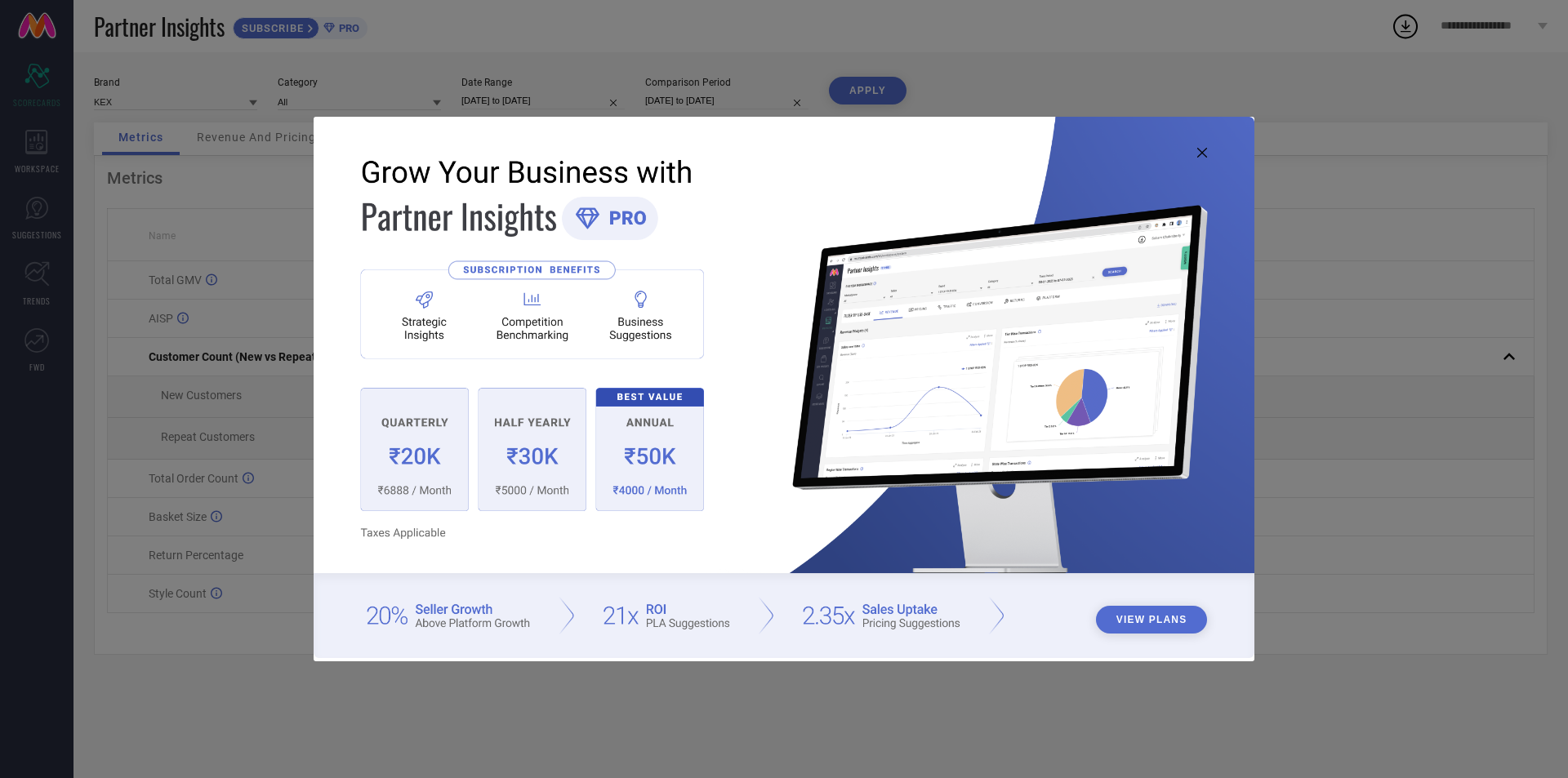
click at [1199, 153] on icon at bounding box center [1202, 152] width 10 height 10
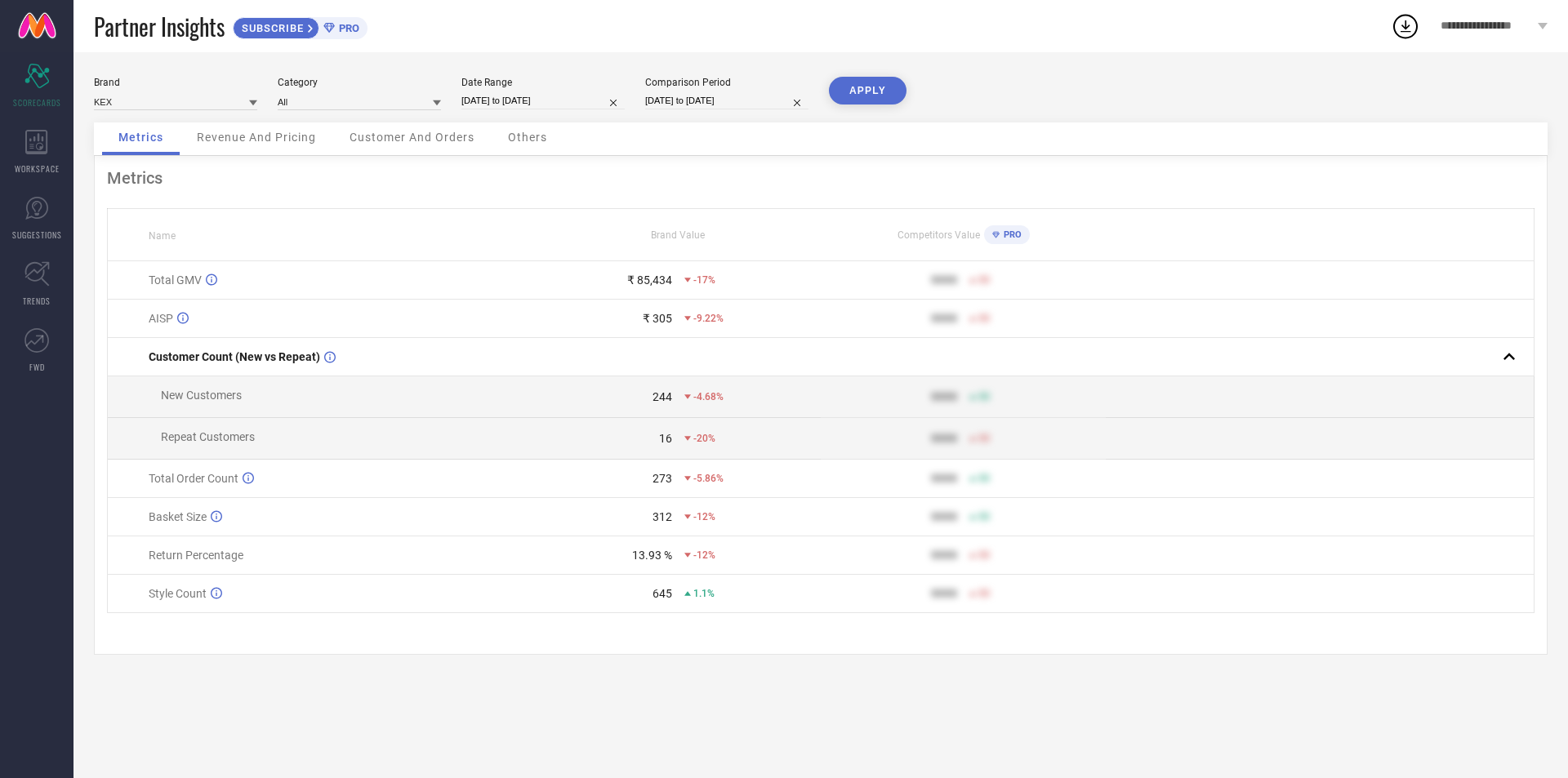
click at [676, 97] on input "[DATE] to [DATE]" at bounding box center [727, 101] width 164 height 17
select select "7"
select select "2024"
select select "8"
select select "2024"
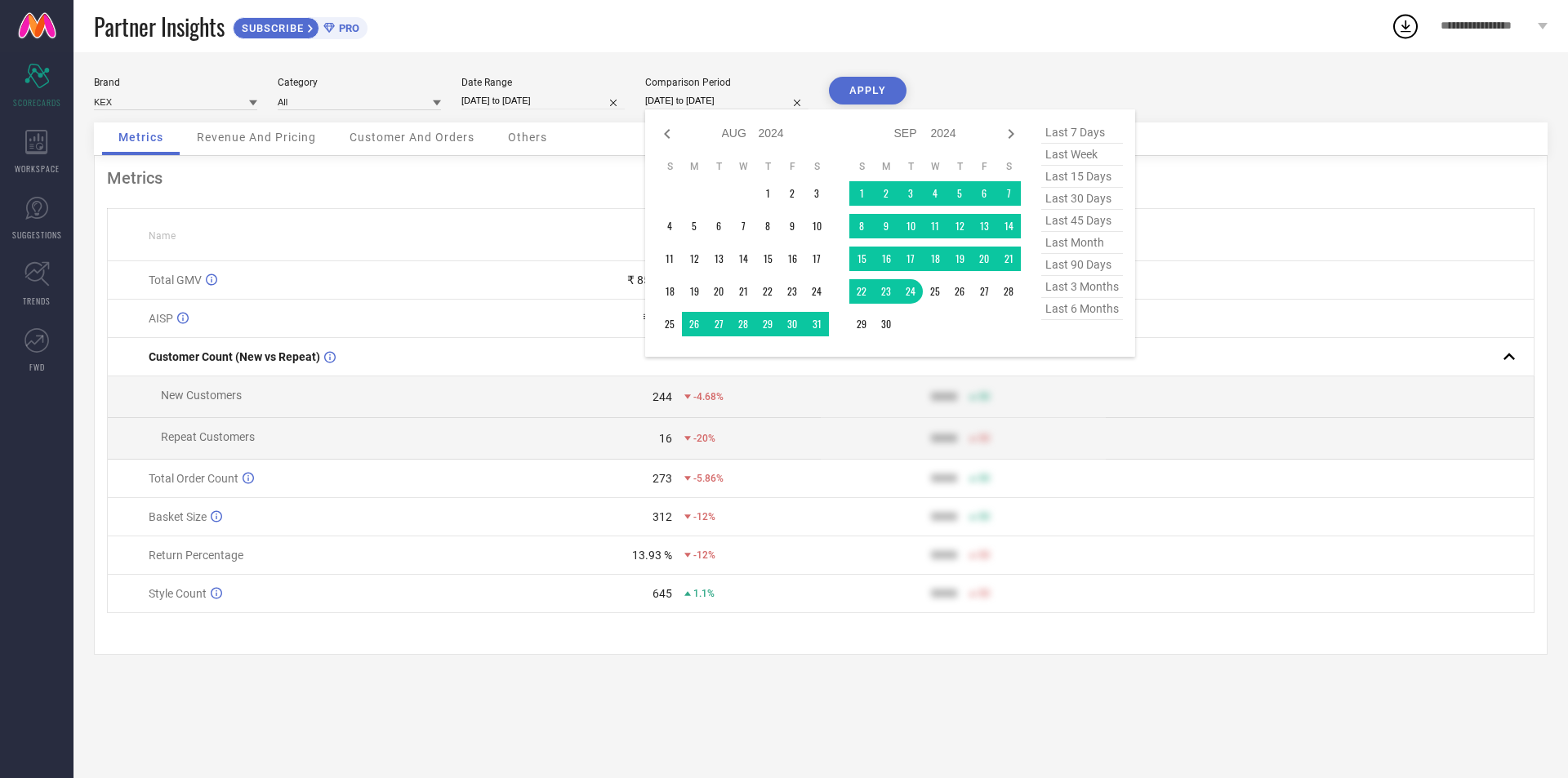
click at [521, 100] on input "[DATE] to [DATE]" at bounding box center [543, 101] width 164 height 17
select select "7"
select select "2025"
select select "8"
select select "2025"
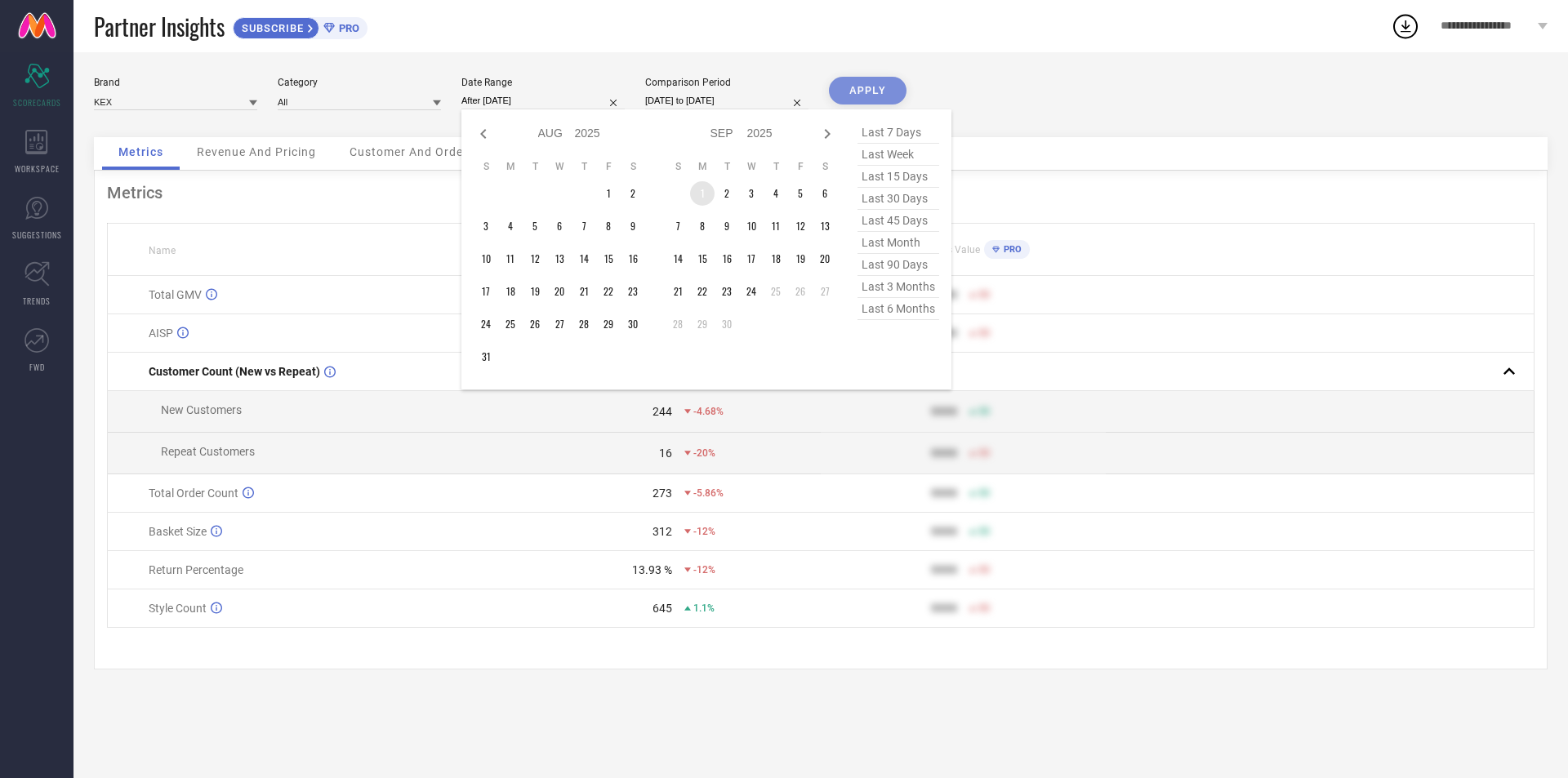
click at [701, 188] on td "1" at bounding box center [702, 193] width 24 height 24
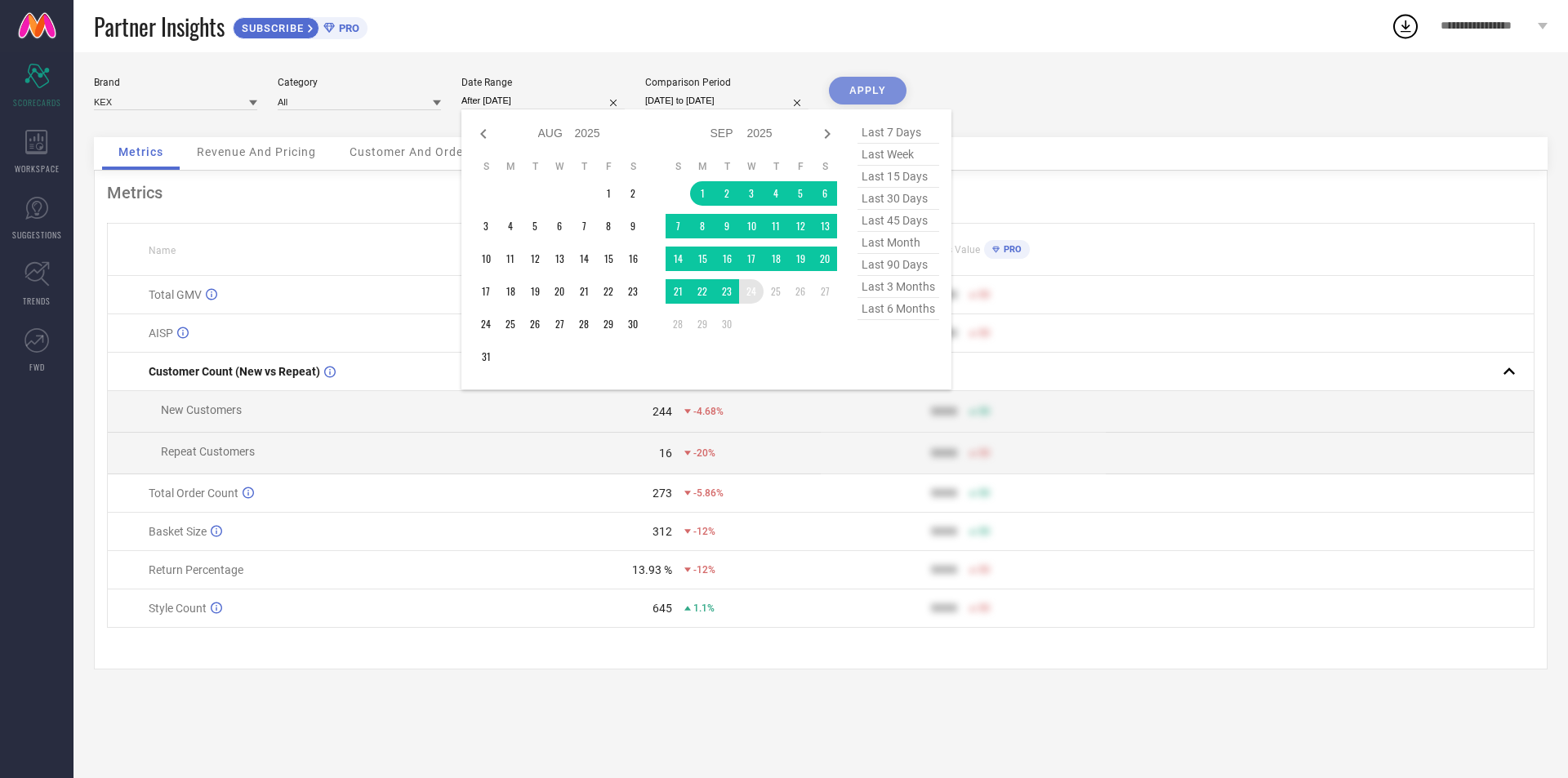
type input "[DATE] to [DATE]"
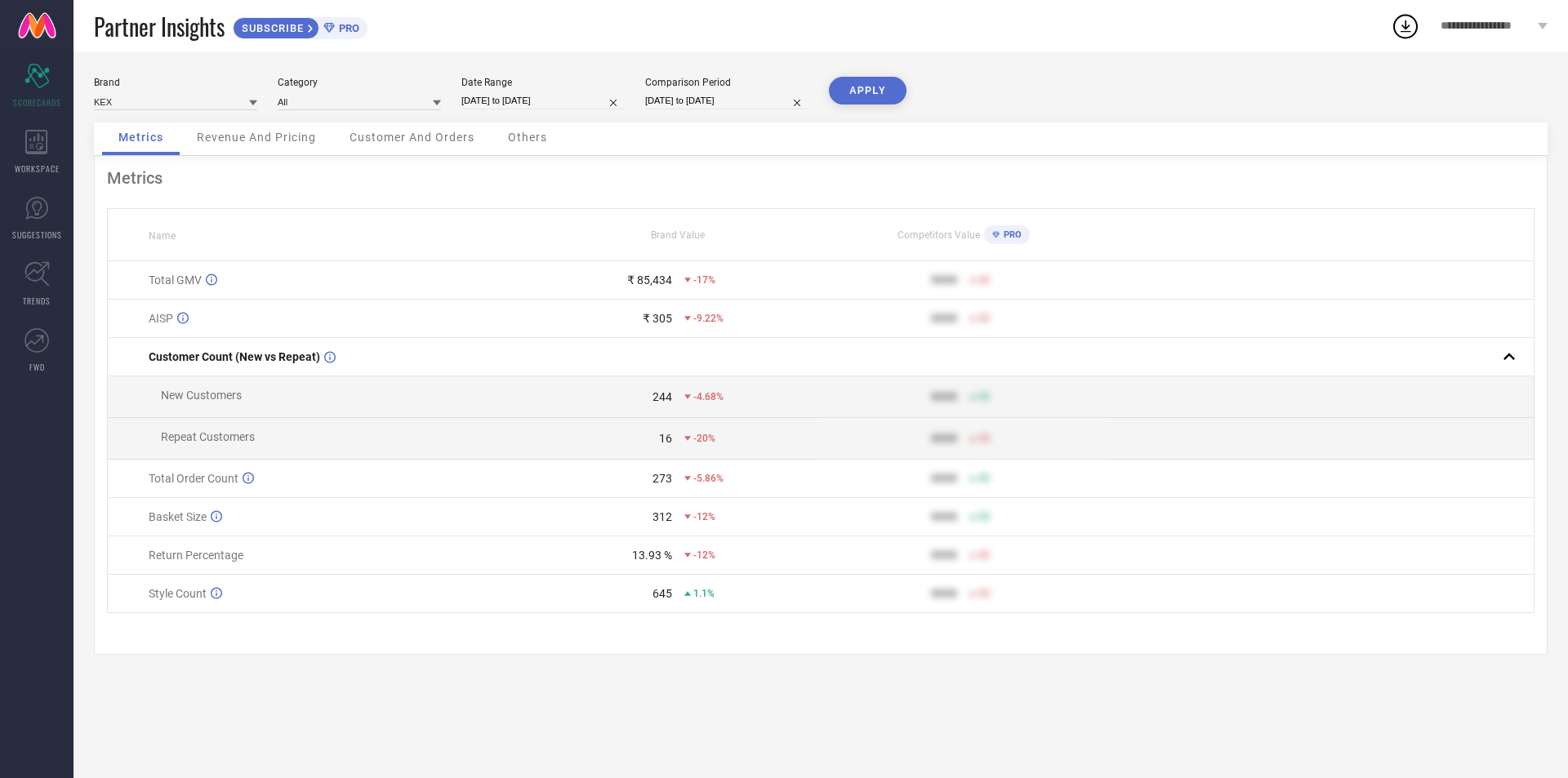
click at [717, 105] on input "[DATE] to [DATE]" at bounding box center [727, 101] width 164 height 17
select select "7"
select select "2024"
select select "8"
select select "2024"
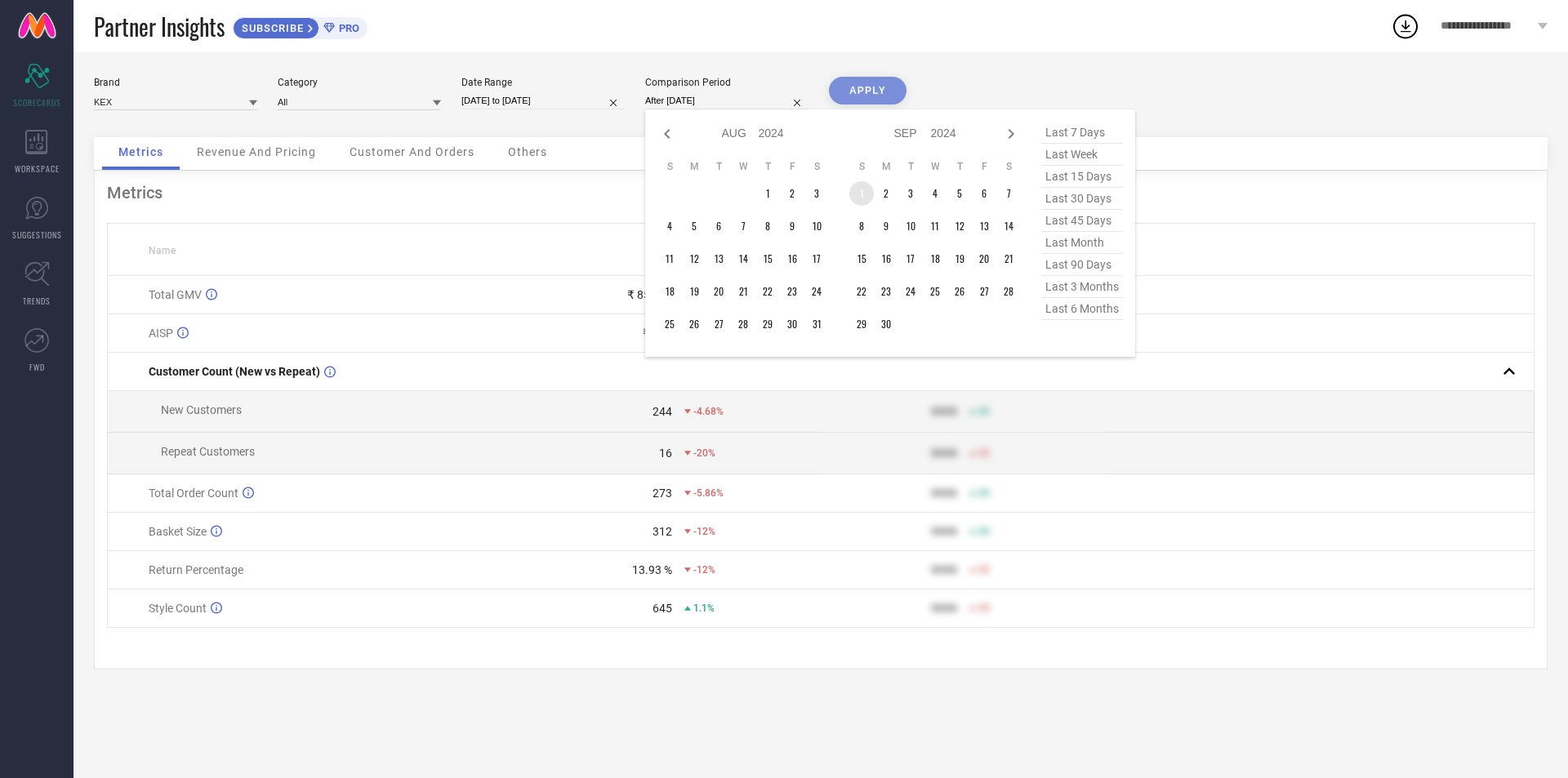
click at [857, 196] on td "1" at bounding box center [861, 193] width 24 height 24
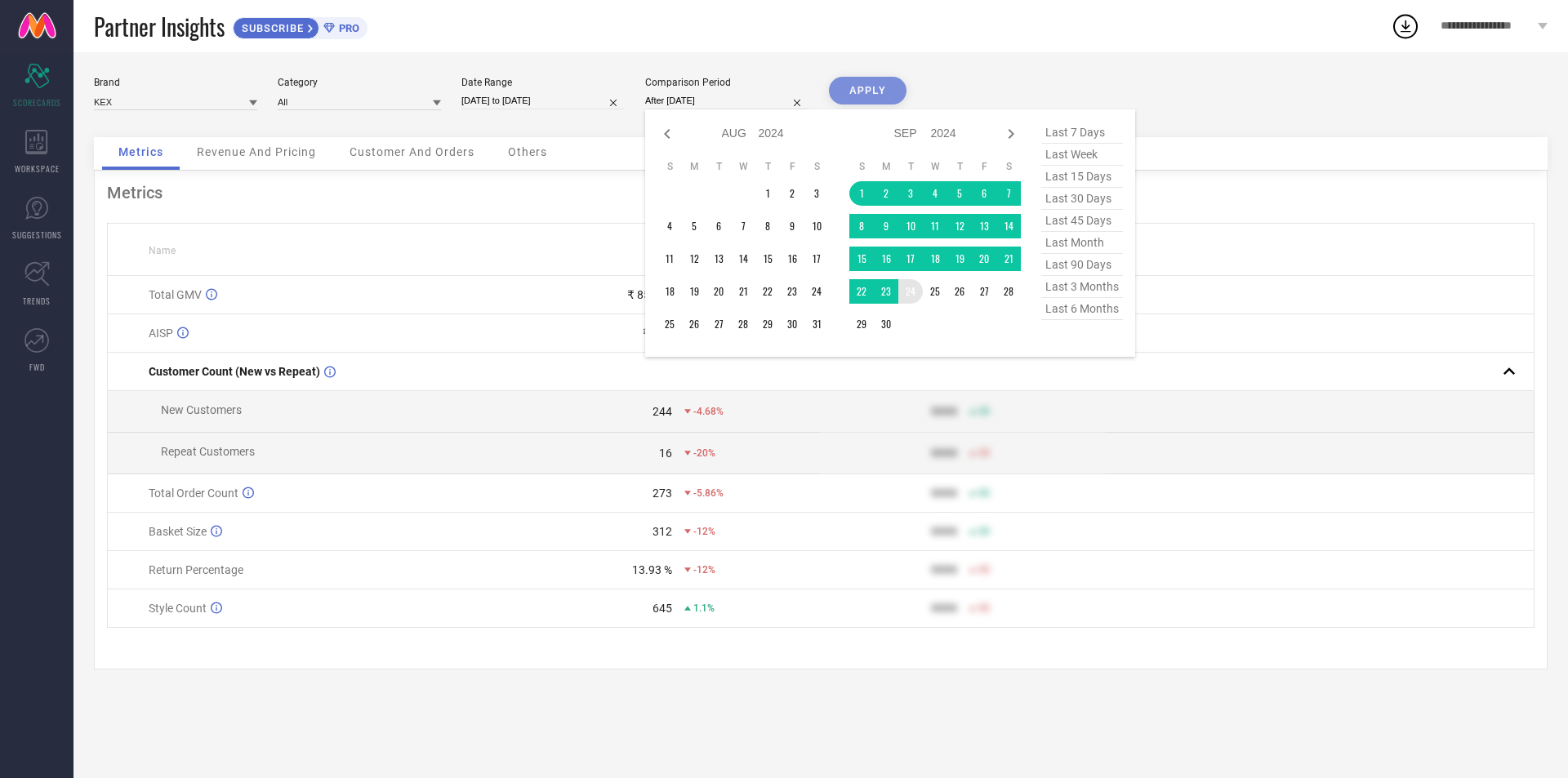
type input "[DATE] to [DATE]"
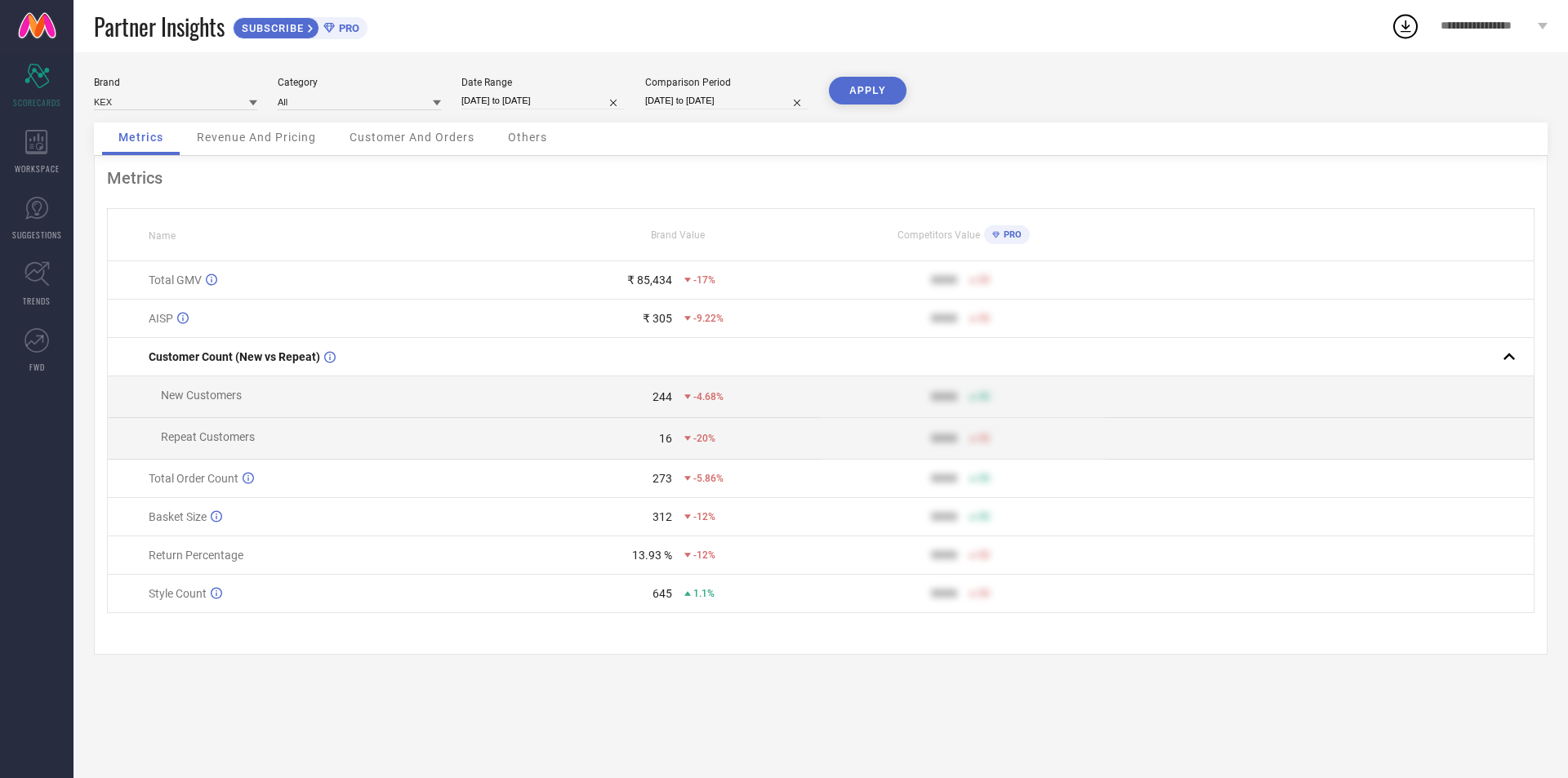
click at [862, 90] on button "APPLY" at bounding box center [868, 91] width 77 height 28
click at [650, 283] on div "₹ 67,213" at bounding box center [650, 279] width 45 height 13
click at [650, 285] on div "₹ 67,213" at bounding box center [650, 279] width 45 height 13
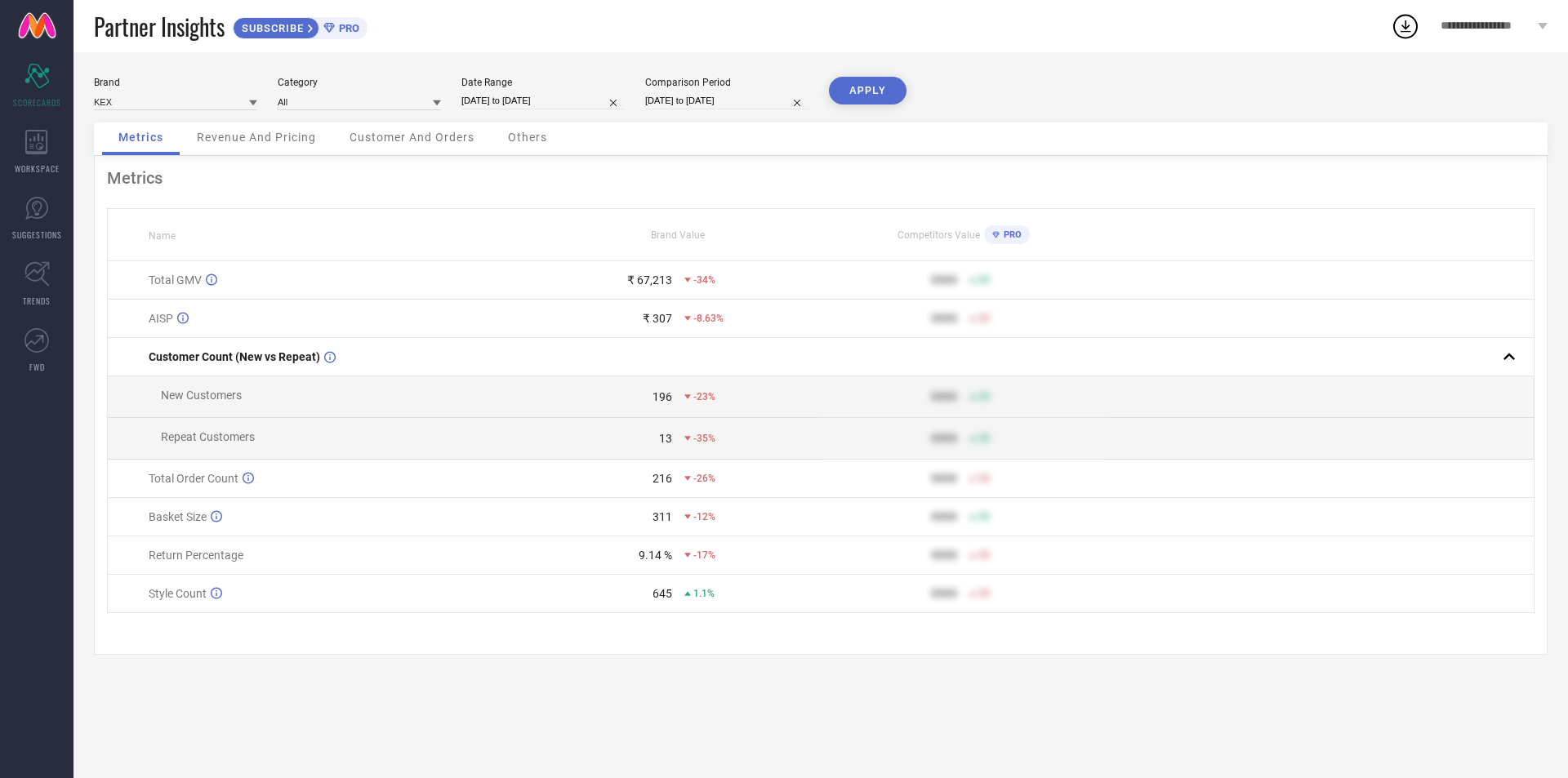
click at [288, 137] on span "Revenue And Pricing" at bounding box center [256, 137] width 119 height 13
